Goal: Find contact information: Find contact information

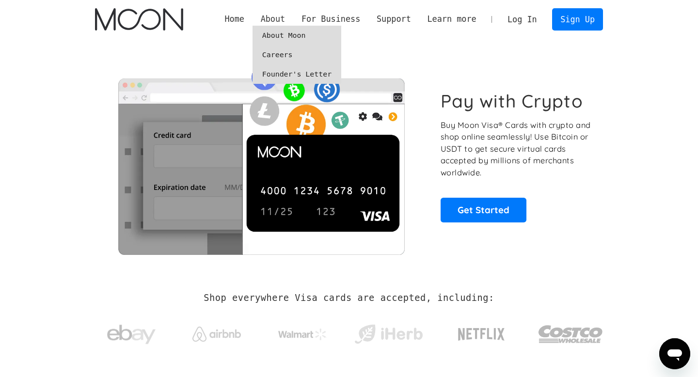
click at [274, 18] on div "About" at bounding box center [273, 19] width 25 height 12
click at [276, 34] on link "About Moon" at bounding box center [297, 35] width 89 height 19
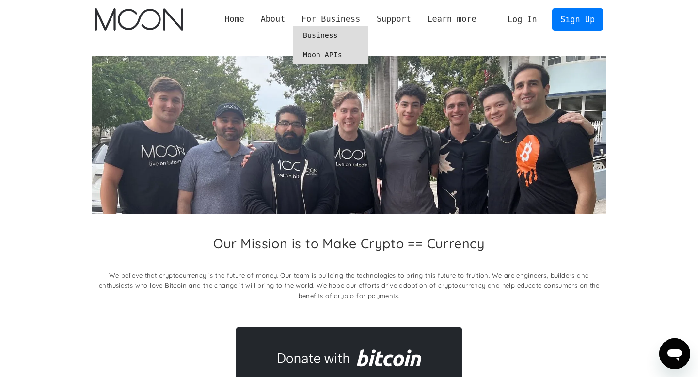
click at [332, 53] on link "Moon APIs" at bounding box center [330, 54] width 75 height 19
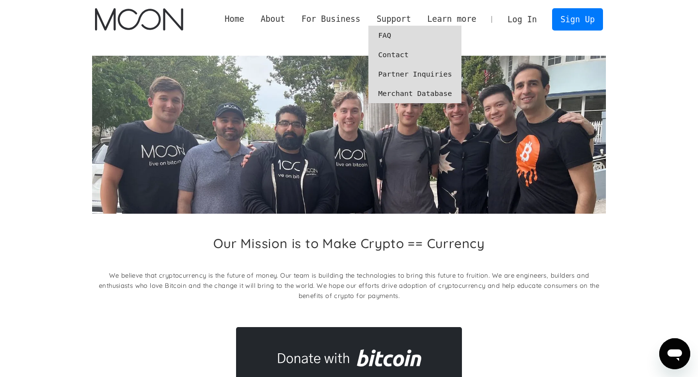
click at [386, 56] on link "Contact" at bounding box center [415, 54] width 93 height 19
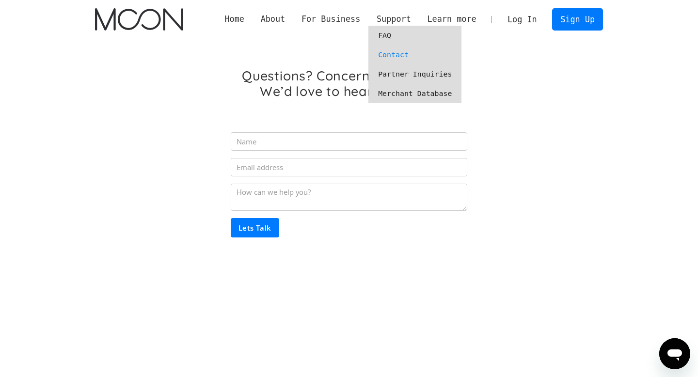
click at [398, 73] on link "Partner Inquiries" at bounding box center [415, 74] width 93 height 19
